Goal: Register for event/course

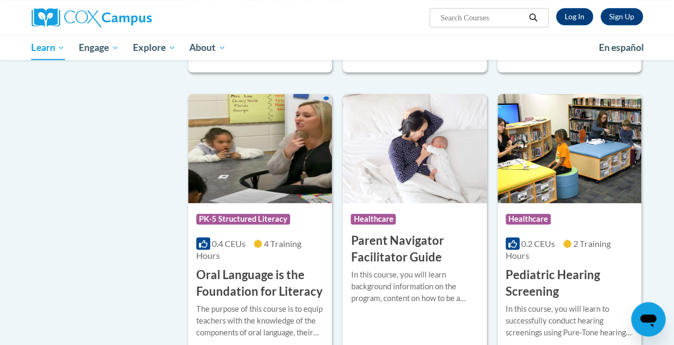
scroll to position [2336, 0]
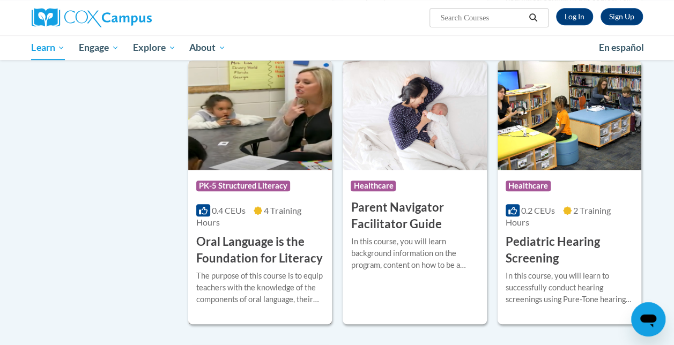
click at [251, 234] on h3 "Oral Language is the Foundation for Literacy" at bounding box center [260, 250] width 128 height 33
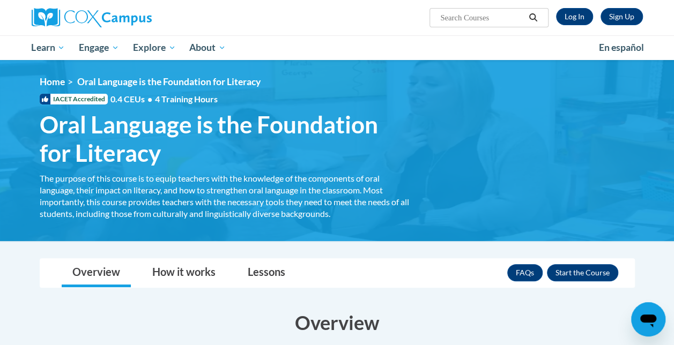
click at [361, 276] on div "Overview How it works Lessons Resources FAQs Enroll" at bounding box center [337, 273] width 578 height 28
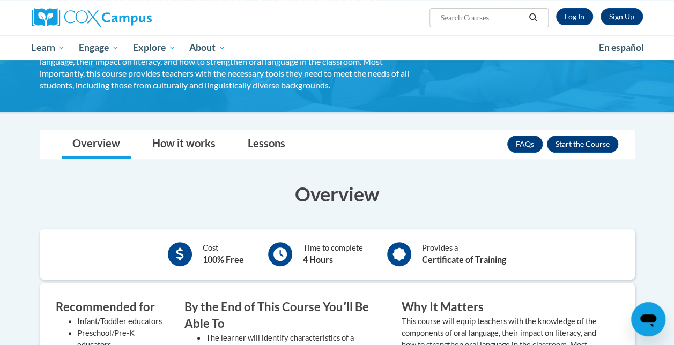
scroll to position [107, 0]
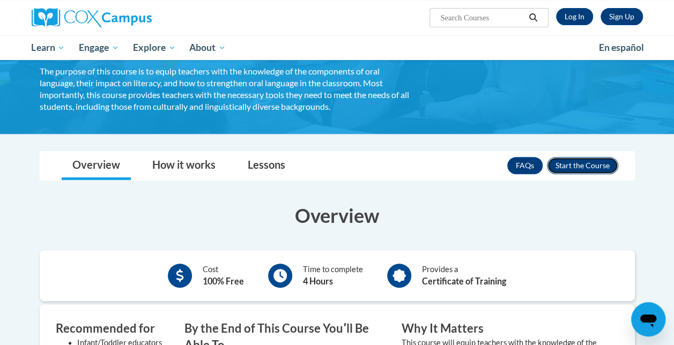
click at [569, 163] on button "Enroll" at bounding box center [582, 165] width 71 height 17
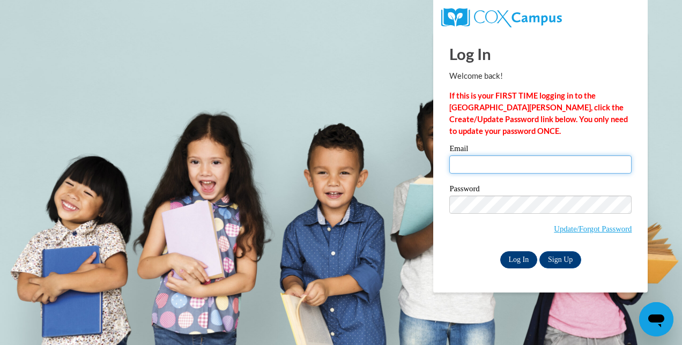
type input "casey.owens@whitko.org"
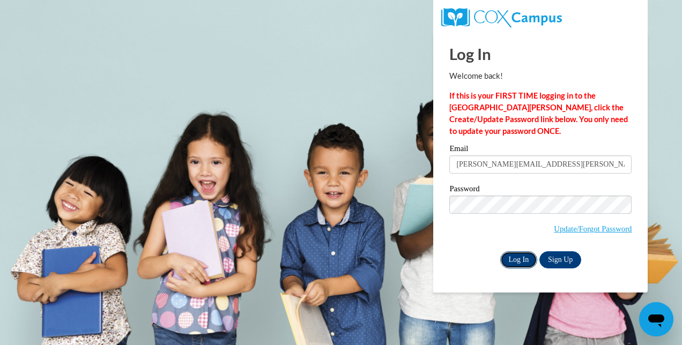
click at [521, 264] on input "Log In" at bounding box center [519, 259] width 38 height 17
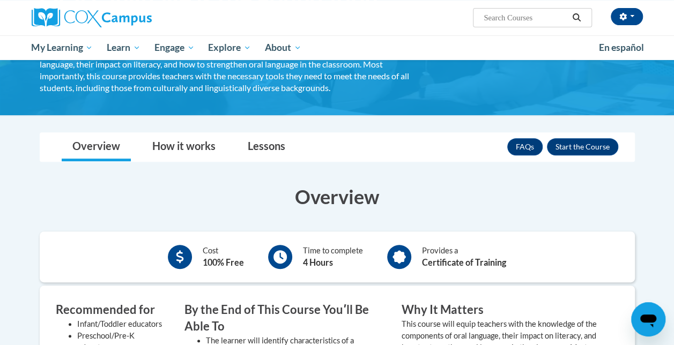
scroll to position [150, 0]
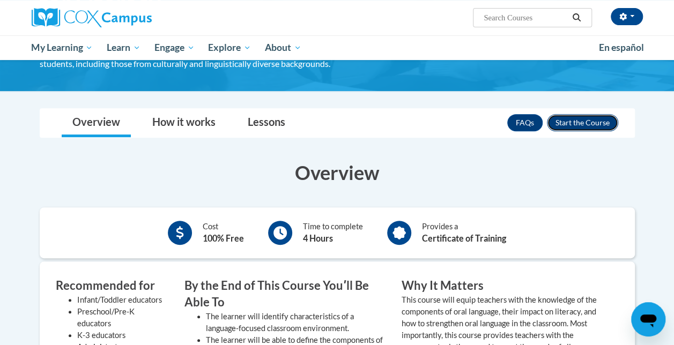
click at [563, 124] on button "Enroll" at bounding box center [582, 122] width 71 height 17
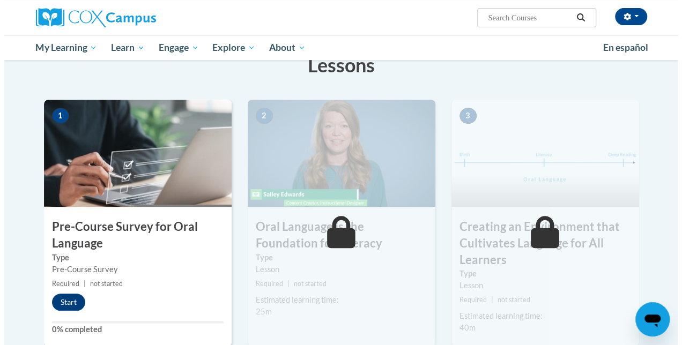
scroll to position [236, 0]
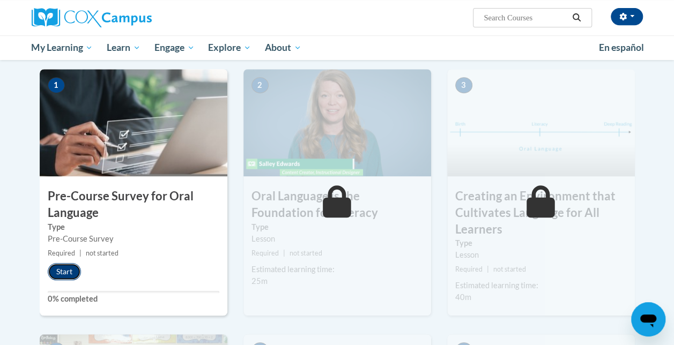
click at [66, 275] on button "Start" at bounding box center [64, 271] width 33 height 17
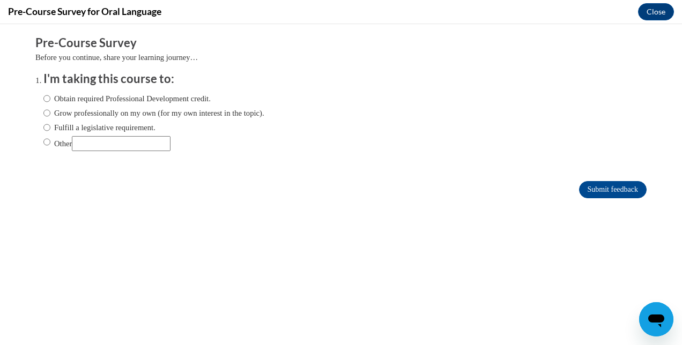
scroll to position [0, 0]
click at [108, 98] on label "Obtain required Professional Development credit." at bounding box center [126, 99] width 167 height 12
click at [50, 98] on input "Obtain required Professional Development credit." at bounding box center [46, 99] width 7 height 12
radio input "true"
click at [609, 191] on input "Submit feedback" at bounding box center [613, 189] width 68 height 17
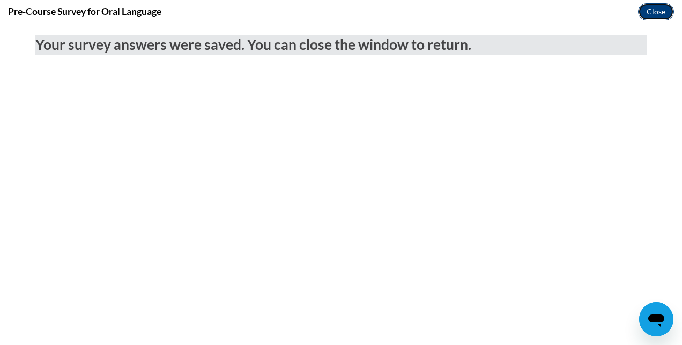
click at [666, 13] on button "Close" at bounding box center [656, 11] width 36 height 17
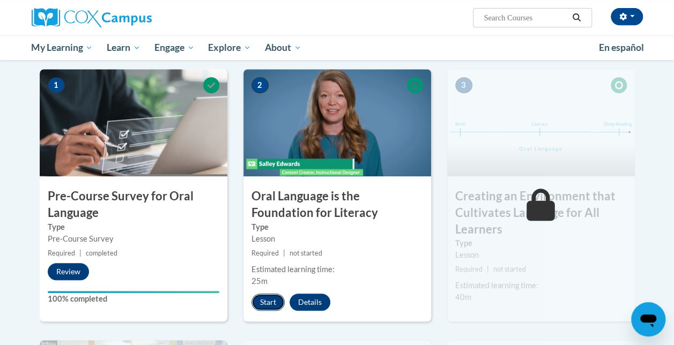
click at [262, 301] on button "Start" at bounding box center [267, 302] width 33 height 17
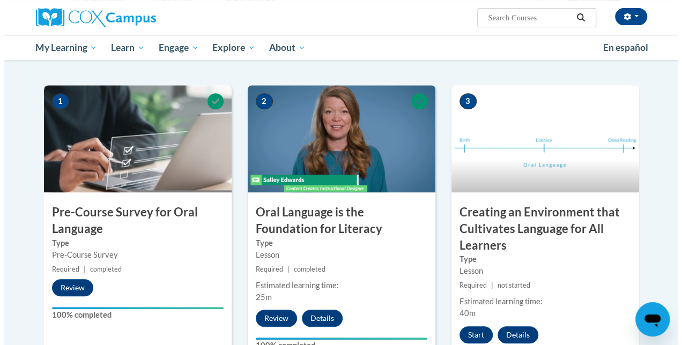
scroll to position [294, 0]
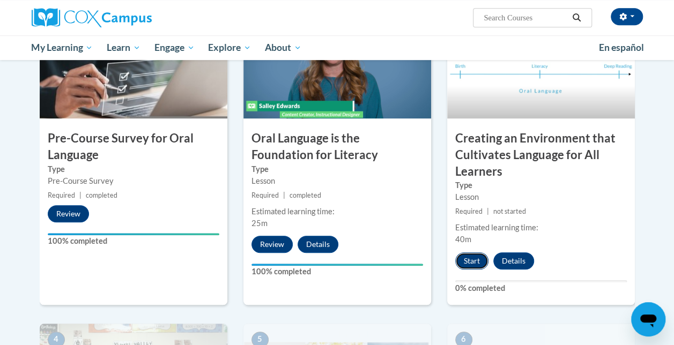
click at [467, 259] on button "Start" at bounding box center [471, 260] width 33 height 17
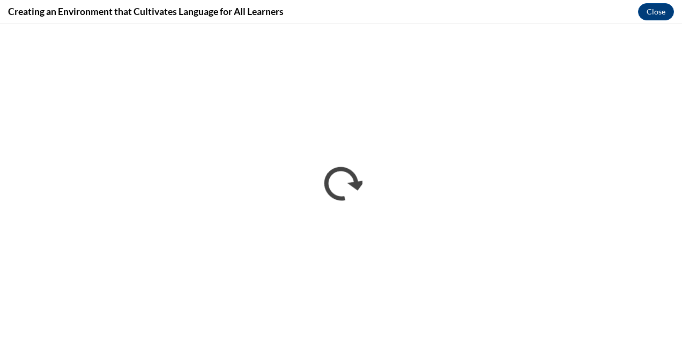
scroll to position [0, 0]
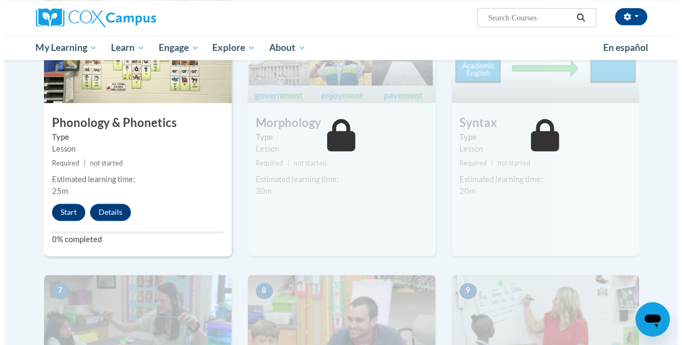
scroll to position [643, 0]
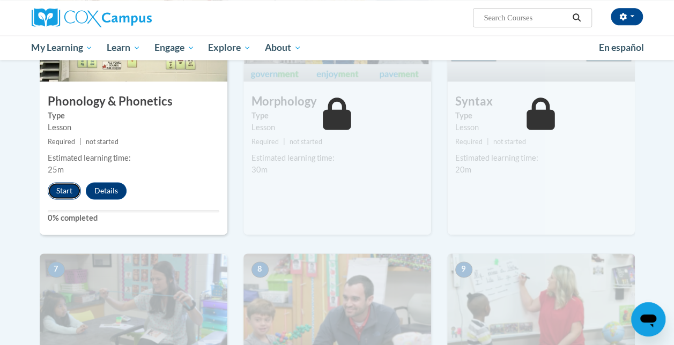
click at [73, 189] on button "Start" at bounding box center [64, 190] width 33 height 17
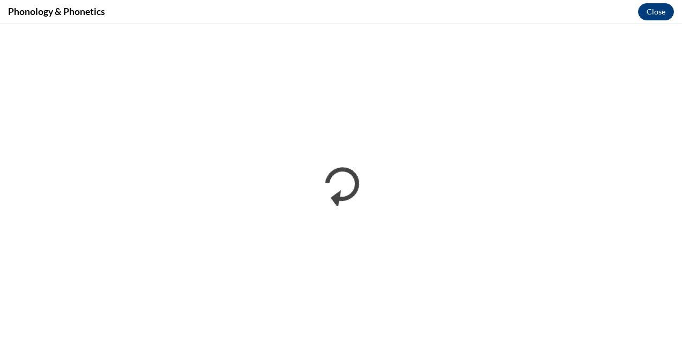
scroll to position [0, 0]
